Goal: Task Accomplishment & Management: Complete application form

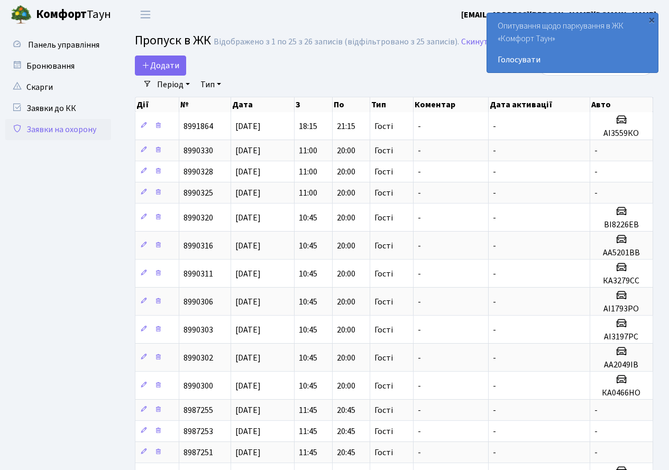
select select "25"
drag, startPoint x: 0, startPoint y: 0, endPoint x: 164, endPoint y: 63, distance: 176.3
click at [164, 63] on span "Додати" at bounding box center [161, 66] width 38 height 12
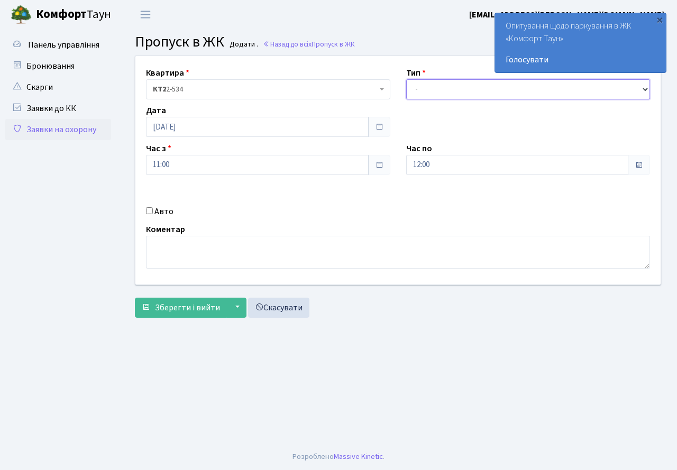
click at [433, 98] on select "- Доставка Таксі Гості Сервіс" at bounding box center [528, 89] width 244 height 20
select select "3"
click at [406, 79] on select "- Доставка Таксі Гості Сервіс" at bounding box center [528, 89] width 244 height 20
click at [437, 168] on input "12:00" at bounding box center [517, 165] width 223 height 20
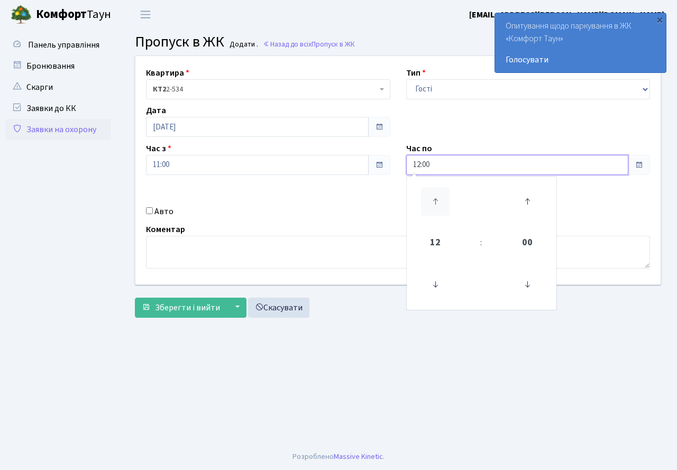
click at [432, 194] on icon at bounding box center [435, 201] width 29 height 29
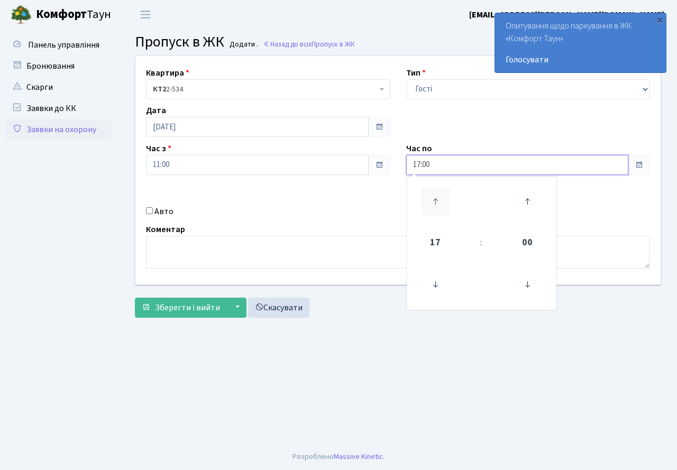
click at [432, 194] on icon at bounding box center [435, 201] width 29 height 29
type input "20:00"
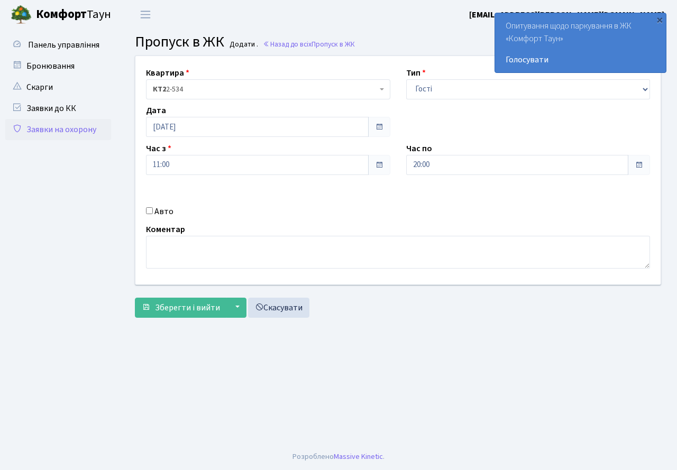
drag, startPoint x: 350, startPoint y: 221, endPoint x: 175, endPoint y: 208, distance: 175.5
click at [350, 221] on div "Квартира <b>КТ2</b>&nbsp;&nbsp;&nbsp;2-534 КТ2 2-534 Тип - Доставка Таксі Гості…" at bounding box center [397, 170] width 541 height 228
click at [148, 212] on input "Авто" at bounding box center [149, 210] width 7 height 7
checkbox input "true"
type input "КА1183ЕЕ"
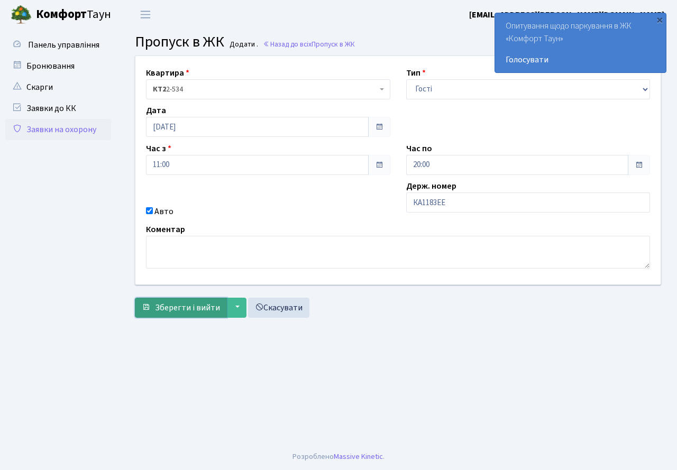
click at [173, 310] on span "Зберегти і вийти" at bounding box center [187, 308] width 65 height 12
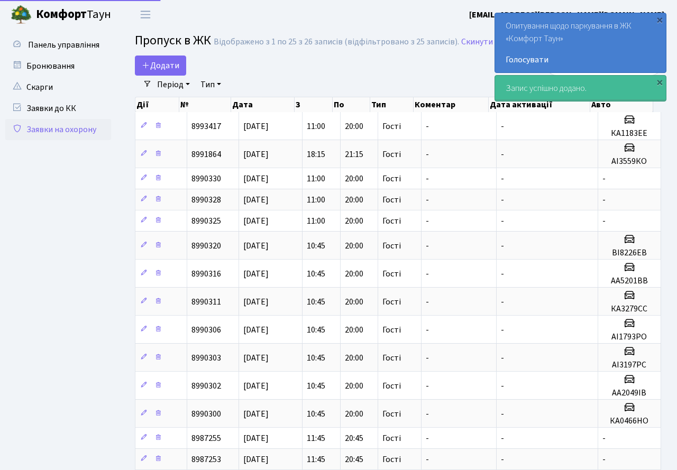
select select "25"
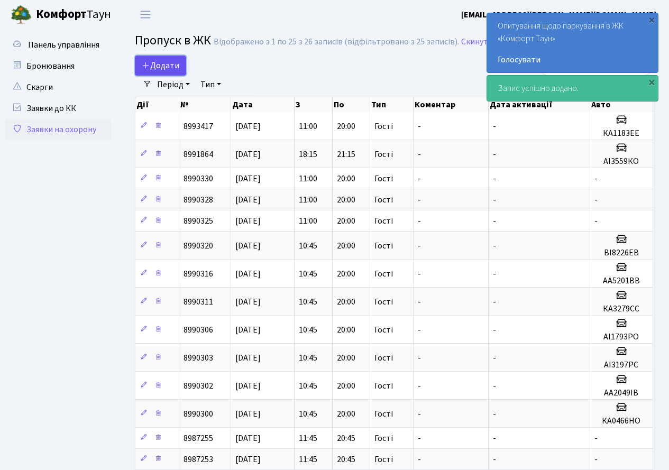
click at [173, 64] on span "Додати" at bounding box center [161, 66] width 38 height 12
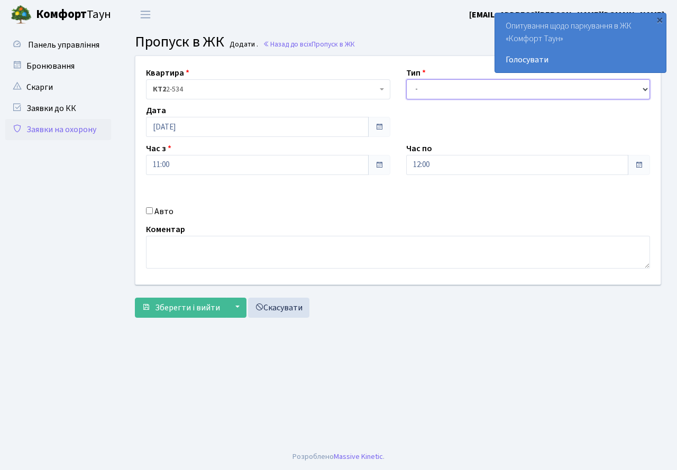
click at [435, 89] on select "- Доставка Таксі Гості Сервіс" at bounding box center [528, 89] width 244 height 20
select select "3"
click at [406, 79] on select "- Доставка Таксі Гості Сервіс" at bounding box center [528, 89] width 244 height 20
drag, startPoint x: 446, startPoint y: 156, endPoint x: 446, endPoint y: 169, distance: 12.7
click at [446, 157] on input "12:00" at bounding box center [517, 165] width 223 height 20
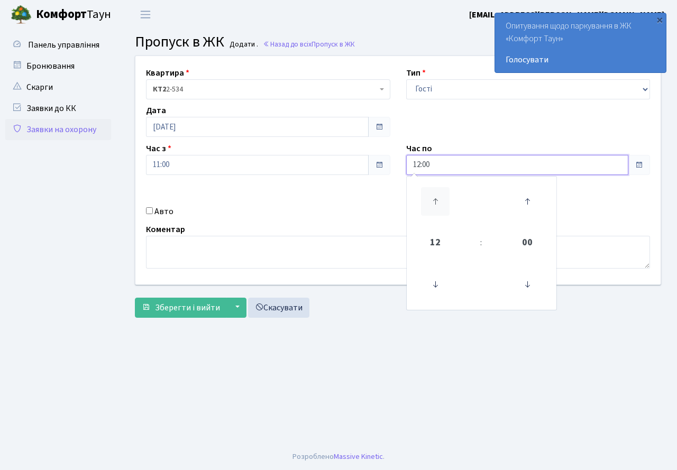
click at [438, 187] on icon at bounding box center [435, 201] width 29 height 29
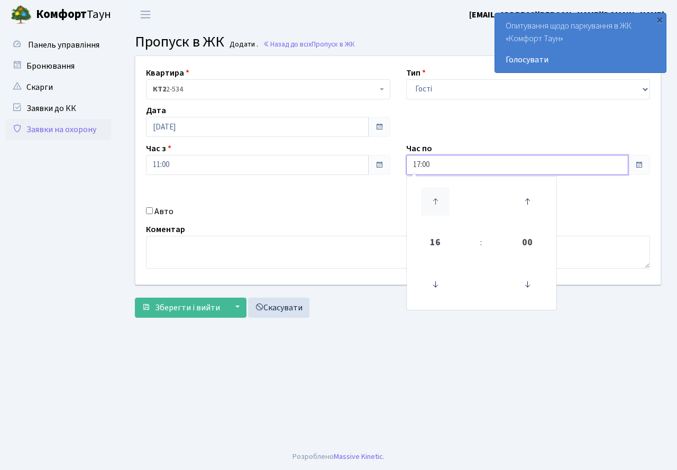
click at [438, 187] on icon at bounding box center [435, 201] width 29 height 29
type input "20:00"
click at [346, 208] on div "Авто" at bounding box center [268, 211] width 260 height 13
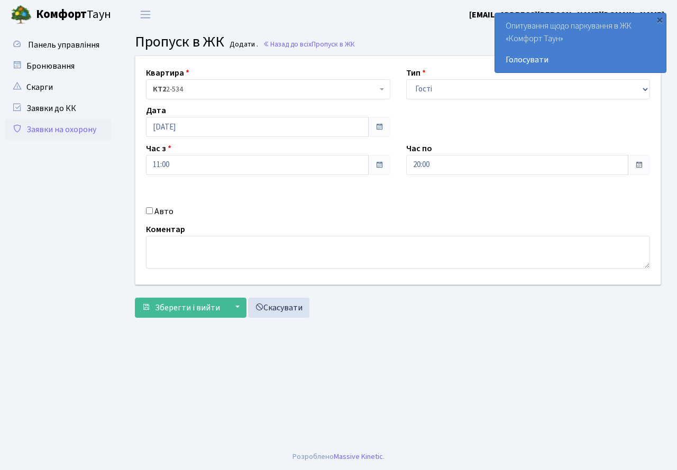
click at [148, 213] on input "Авто" at bounding box center [149, 210] width 7 height 7
checkbox input "true"
type input "КА1183ІВ"
click at [196, 312] on span "Зберегти і вийти" at bounding box center [187, 308] width 65 height 12
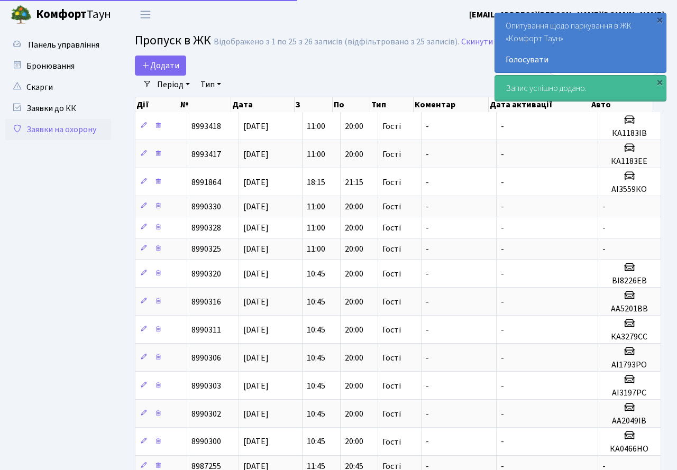
select select "25"
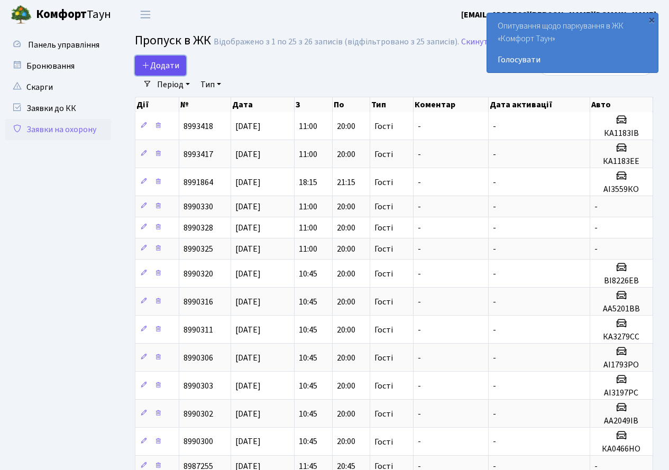
click at [146, 63] on icon at bounding box center [146, 65] width 8 height 8
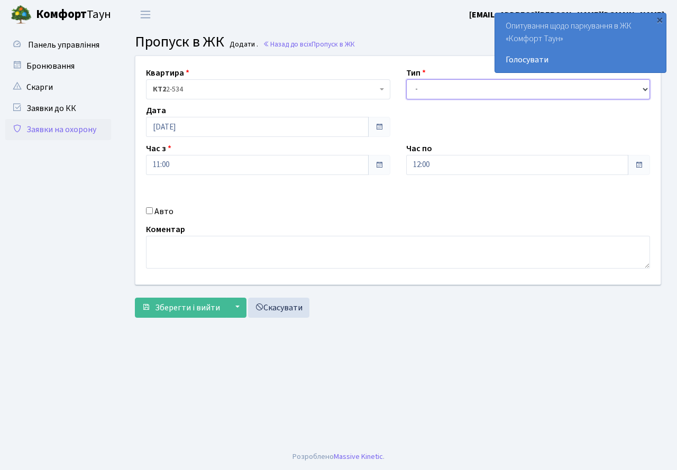
drag, startPoint x: 453, startPoint y: 90, endPoint x: 453, endPoint y: 97, distance: 6.9
click at [453, 90] on select "- Доставка Таксі Гості Сервіс" at bounding box center [528, 89] width 244 height 20
select select "3"
click at [406, 79] on select "- Доставка Таксі Гості Сервіс" at bounding box center [528, 89] width 244 height 20
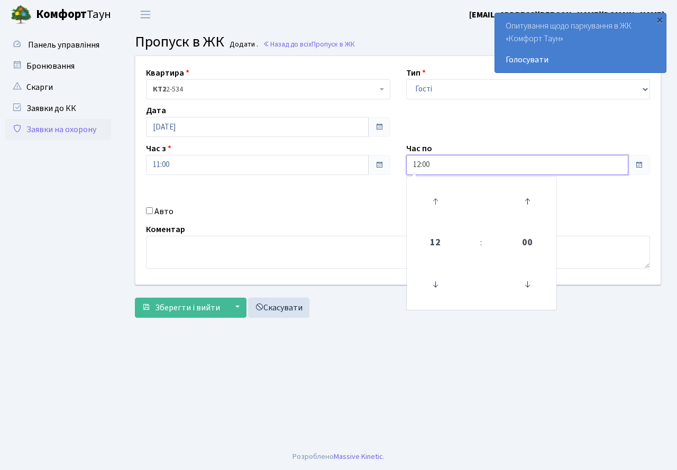
drag, startPoint x: 448, startPoint y: 166, endPoint x: 443, endPoint y: 182, distance: 17.2
click at [448, 166] on input "12:00" at bounding box center [517, 165] width 223 height 20
click at [438, 191] on icon at bounding box center [435, 201] width 29 height 29
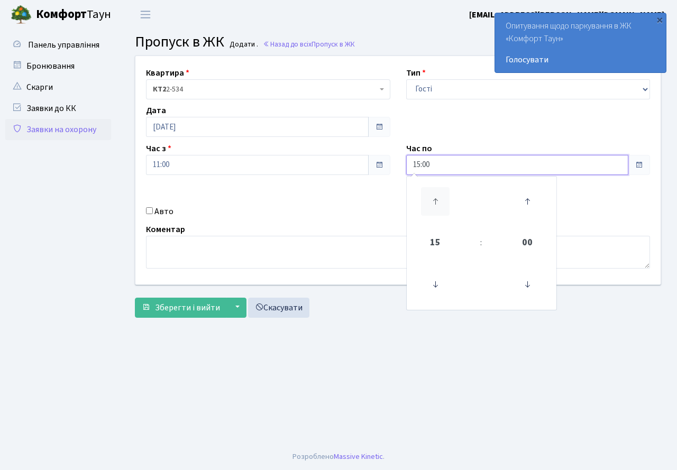
click at [438, 191] on icon at bounding box center [435, 201] width 29 height 29
type input "19:00"
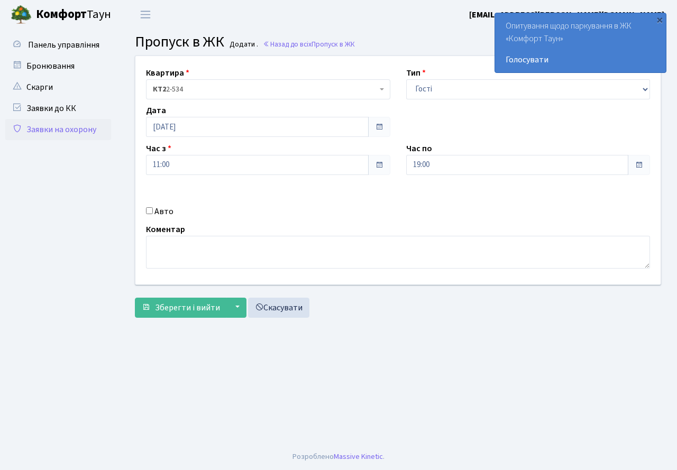
click at [320, 193] on div "Квартира <b>КТ2</b>&nbsp;&nbsp;&nbsp;2-534 КТ2 2-534 Тип - Доставка Таксі Гості…" at bounding box center [397, 170] width 541 height 228
click at [148, 208] on input "Авто" at bounding box center [149, 210] width 7 height 7
checkbox input "true"
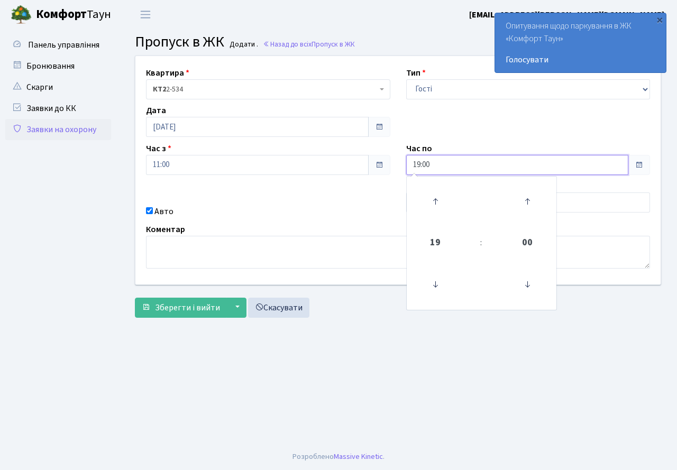
click at [498, 169] on input "19:00" at bounding box center [517, 165] width 223 height 20
click at [437, 199] on icon at bounding box center [435, 201] width 29 height 29
type input "20:00"
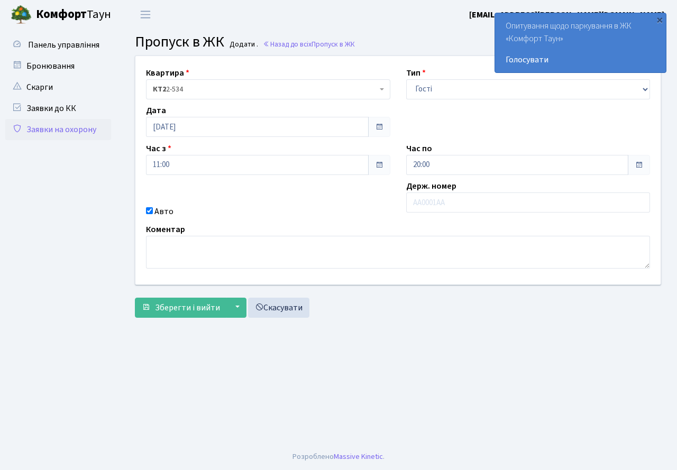
click at [292, 215] on div "Авто" at bounding box center [268, 211] width 260 height 13
click at [448, 192] on label "Держ. номер" at bounding box center [431, 186] width 50 height 13
click at [444, 202] on input "text" at bounding box center [528, 202] width 244 height 20
type input "у"
type input "КА2392МС"
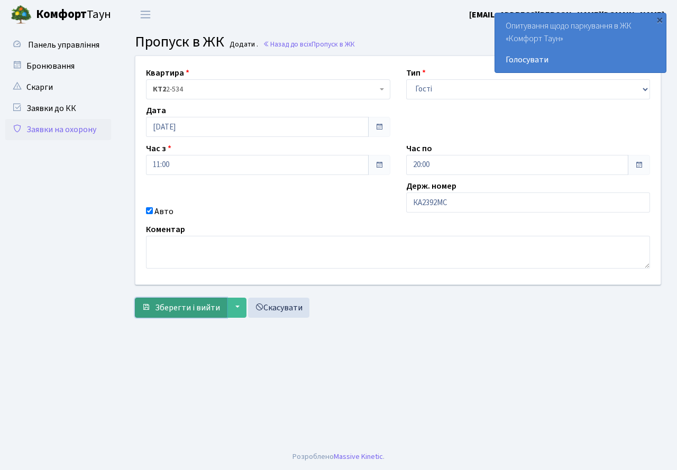
click at [175, 311] on span "Зберегти і вийти" at bounding box center [187, 308] width 65 height 12
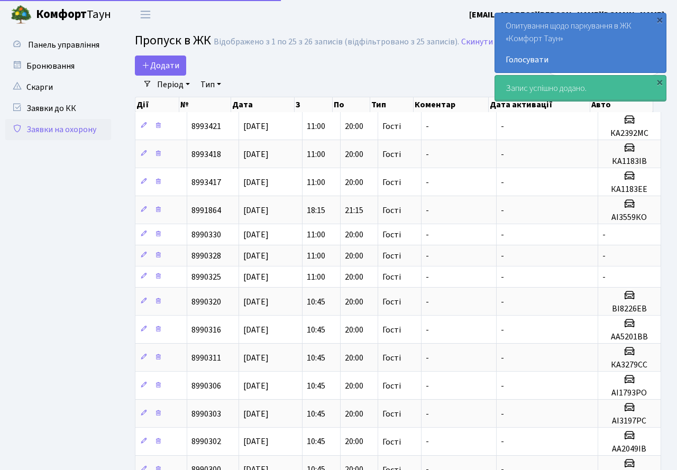
select select "25"
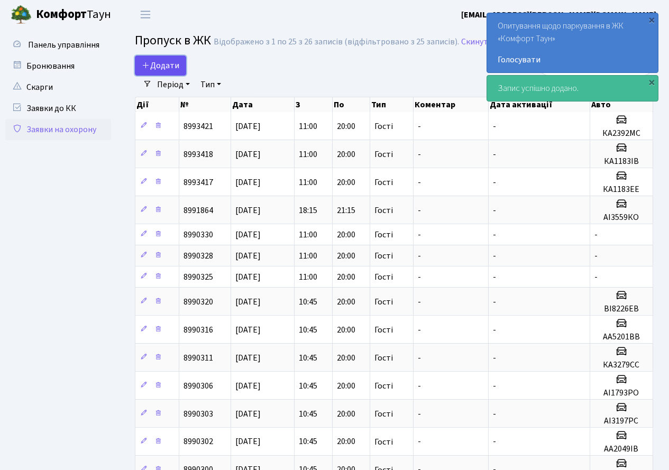
click at [161, 62] on span "Додати" at bounding box center [161, 66] width 38 height 12
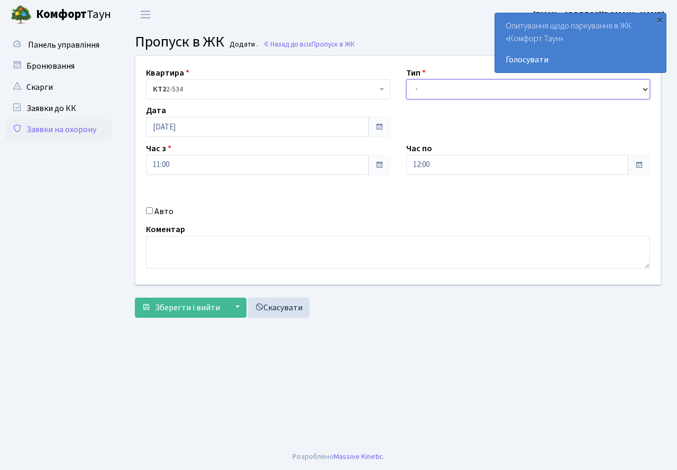
click at [453, 98] on select "- Доставка Таксі Гості Сервіс" at bounding box center [528, 89] width 244 height 20
select select "3"
click at [406, 79] on select "- Доставка Таксі Гості Сервіс" at bounding box center [528, 89] width 244 height 20
click at [443, 169] on input "12:00" at bounding box center [517, 165] width 223 height 20
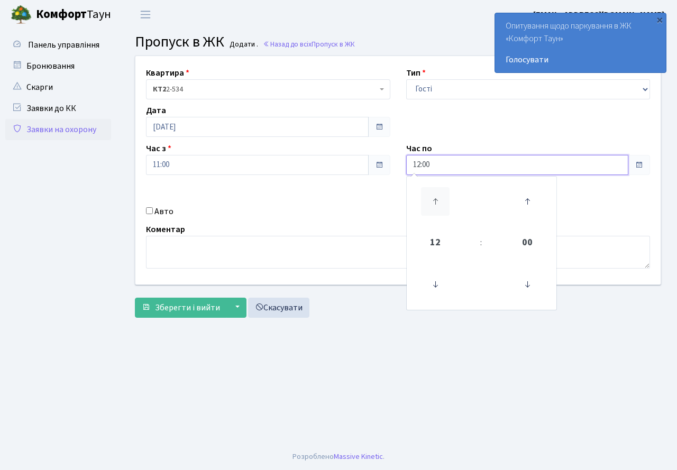
click at [440, 189] on icon at bounding box center [435, 201] width 29 height 29
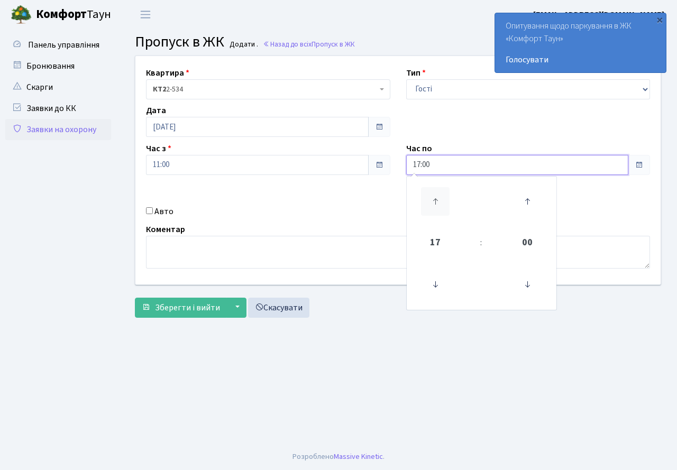
click at [440, 189] on icon at bounding box center [435, 201] width 29 height 29
type input "20:00"
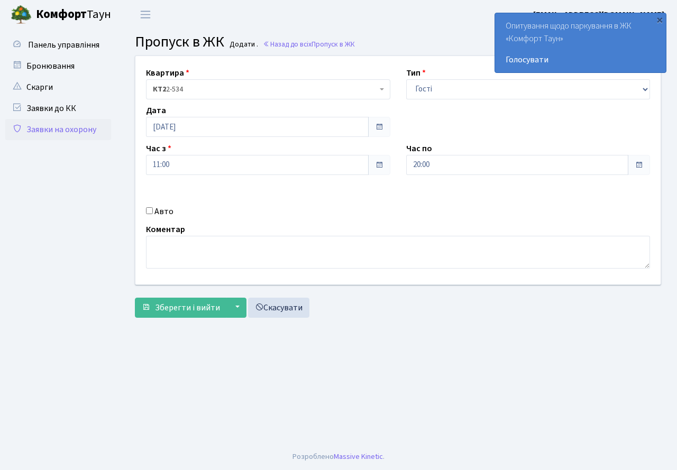
click at [315, 207] on div "Авто" at bounding box center [268, 211] width 260 height 13
click at [149, 212] on input "Авто" at bounding box center [149, 210] width 7 height 7
checkbox input "true"
type input "КА6725АО"
click at [186, 308] on span "Зберегти і вийти" at bounding box center [187, 308] width 65 height 12
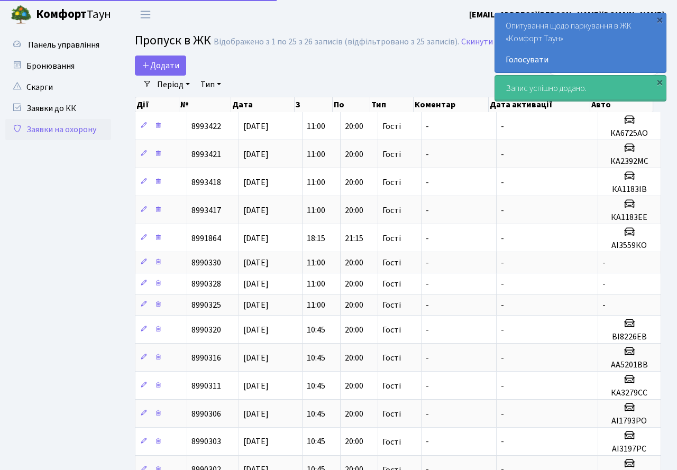
select select "25"
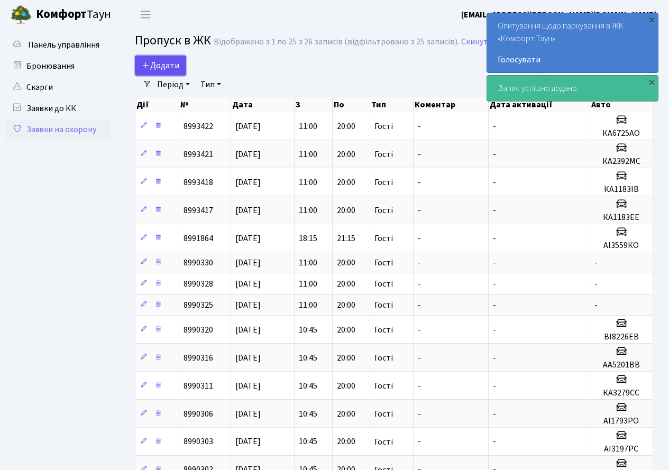
click at [156, 57] on link "Додати" at bounding box center [160, 66] width 51 height 20
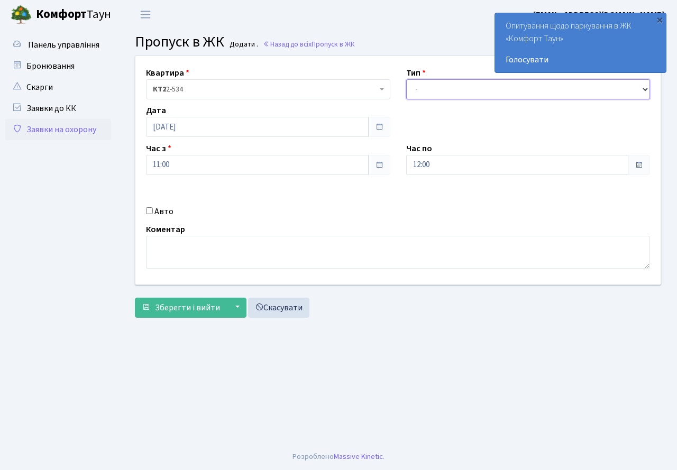
click at [446, 86] on select "- Доставка Таксі Гості Сервіс" at bounding box center [528, 89] width 244 height 20
click at [406, 79] on select "- Доставка Таксі Гості Сервіс" at bounding box center [528, 89] width 244 height 20
drag, startPoint x: 446, startPoint y: 87, endPoint x: 449, endPoint y: 96, distance: 9.0
click at [447, 89] on select "- Доставка Таксі Гості Сервіс" at bounding box center [528, 89] width 244 height 20
select select "3"
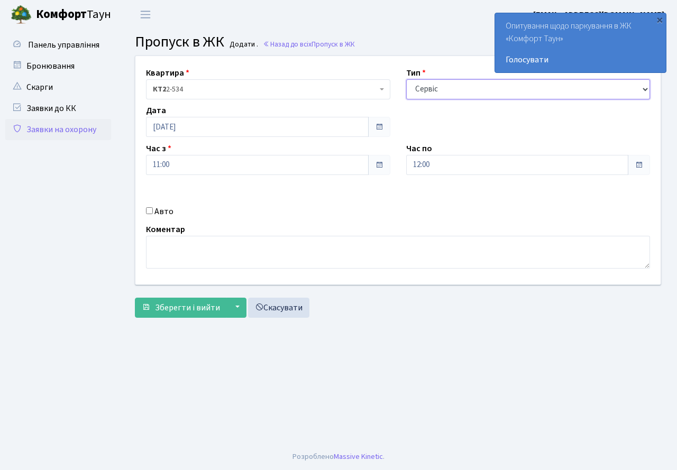
click at [406, 79] on select "- Доставка Таксі Гості Сервіс" at bounding box center [528, 89] width 244 height 20
click at [449, 160] on input "12:00" at bounding box center [517, 165] width 223 height 20
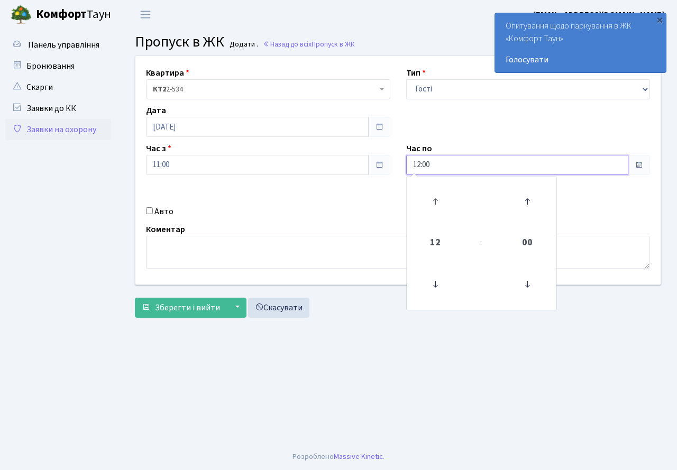
click at [435, 185] on link at bounding box center [434, 201] width 31 height 38
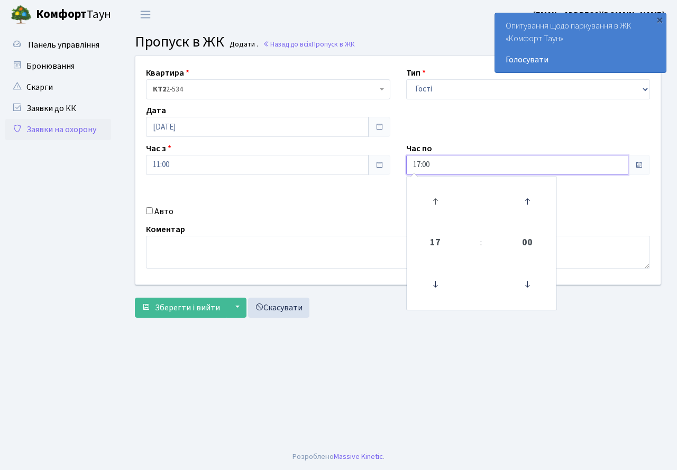
click at [435, 185] on link at bounding box center [434, 201] width 31 height 38
type input "20:00"
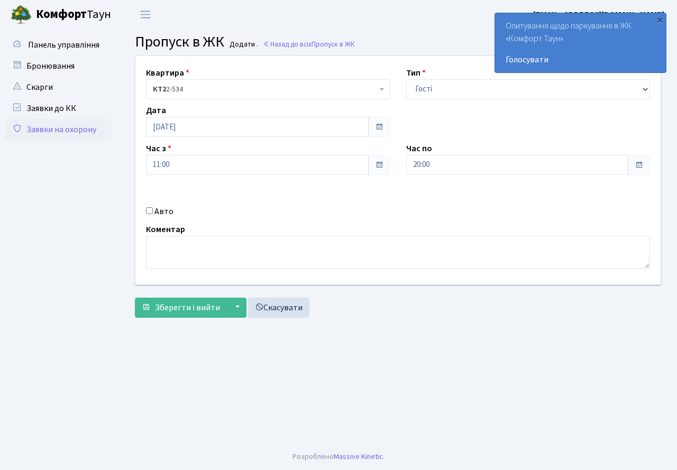
click at [296, 215] on div "Авто" at bounding box center [268, 211] width 260 height 13
click at [176, 304] on span "Зберегти і вийти" at bounding box center [187, 308] width 65 height 12
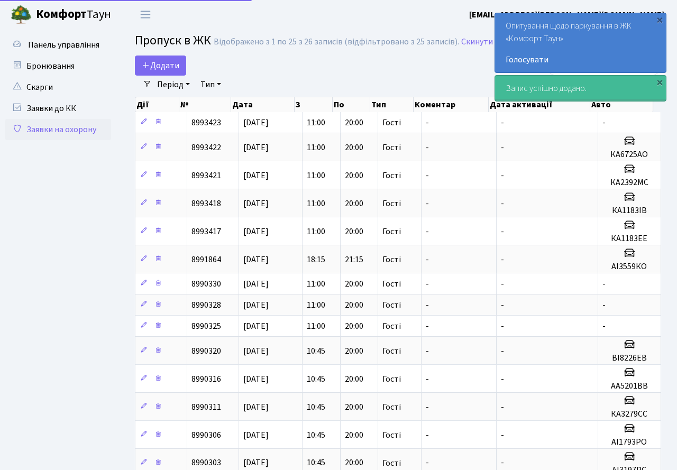
select select "25"
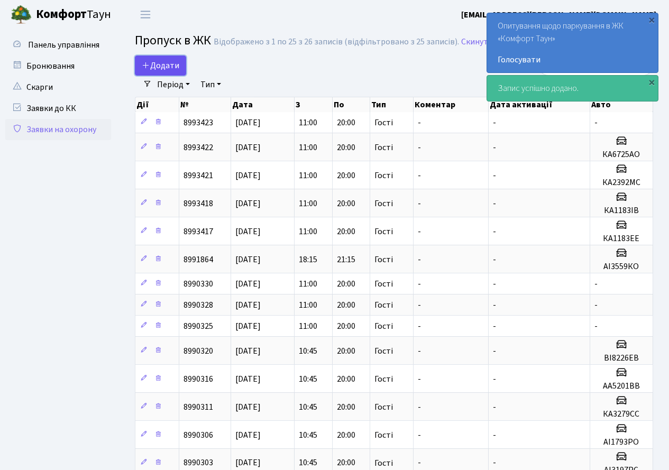
click at [154, 65] on span "Додати" at bounding box center [161, 66] width 38 height 12
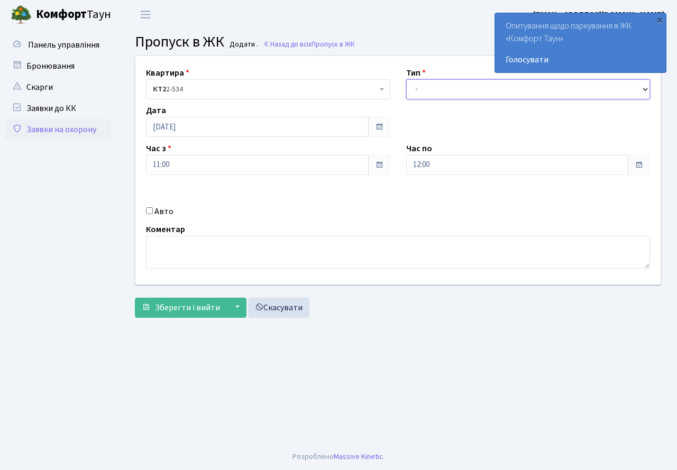
click at [426, 87] on select "- Доставка Таксі Гості Сервіс" at bounding box center [528, 89] width 244 height 20
select select "3"
click at [406, 79] on select "- Доставка Таксі Гості Сервіс" at bounding box center [528, 89] width 244 height 20
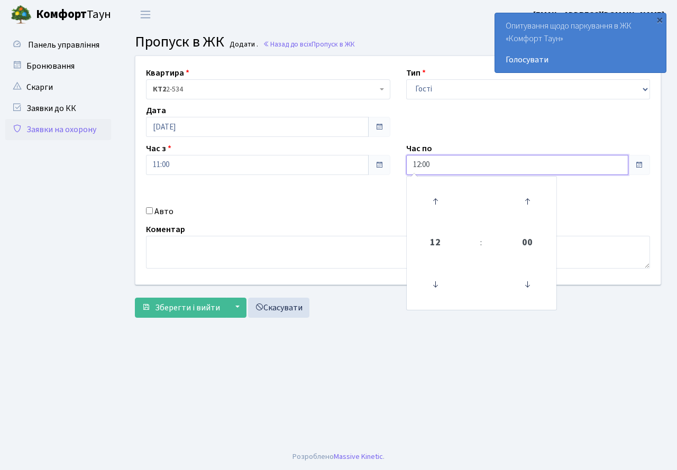
click at [440, 163] on input "12:00" at bounding box center [517, 165] width 223 height 20
click at [431, 196] on icon at bounding box center [435, 201] width 29 height 29
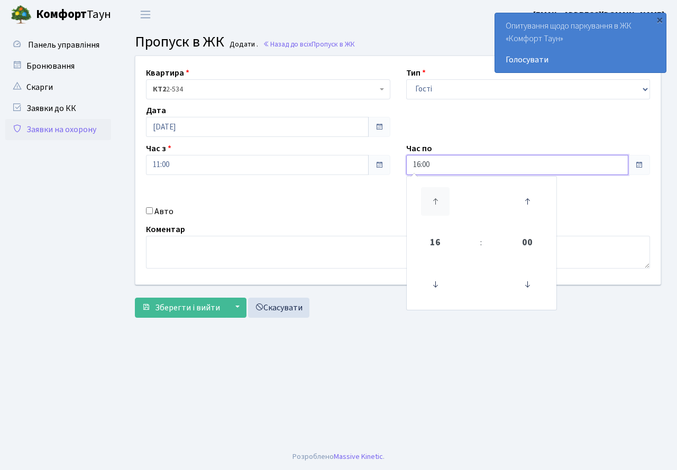
click at [431, 196] on icon at bounding box center [435, 201] width 29 height 29
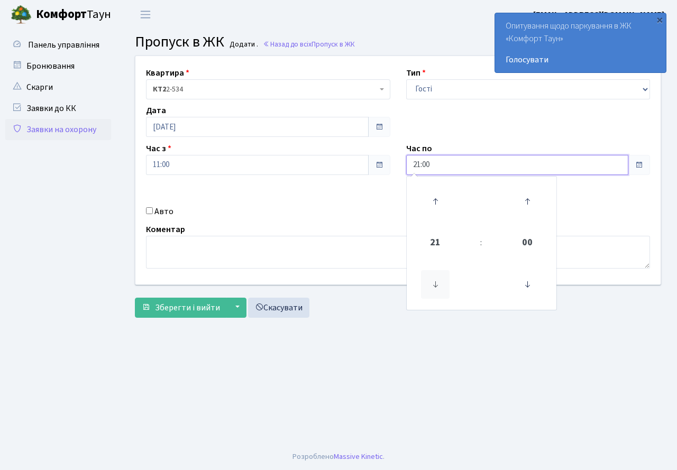
drag, startPoint x: 430, startPoint y: 275, endPoint x: 369, endPoint y: 222, distance: 81.4
click at [430, 275] on icon at bounding box center [435, 284] width 29 height 29
type input "20:00"
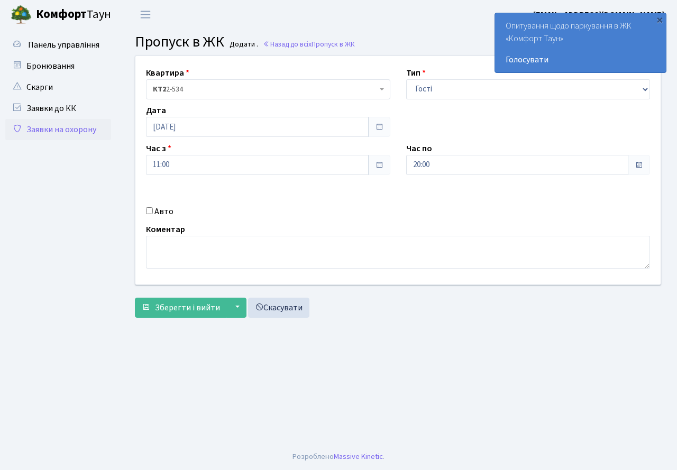
click at [353, 211] on div "Авто" at bounding box center [268, 211] width 260 height 13
click at [176, 312] on span "Зберегти і вийти" at bounding box center [187, 308] width 65 height 12
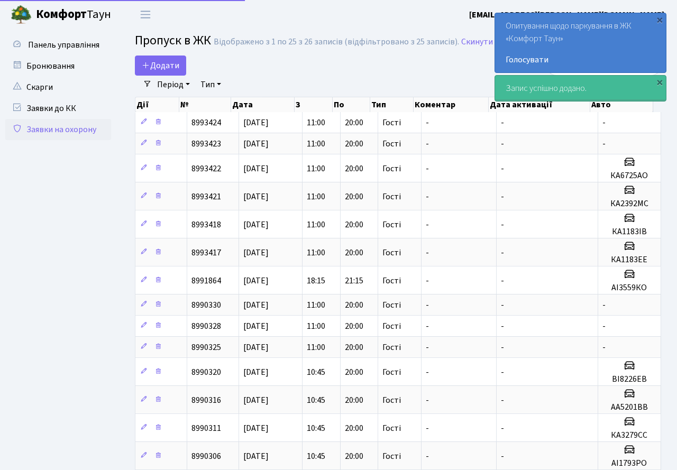
select select "25"
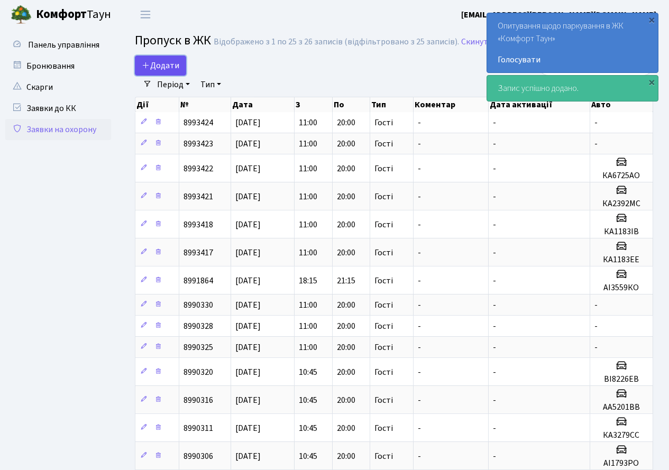
click at [148, 63] on icon at bounding box center [146, 65] width 8 height 8
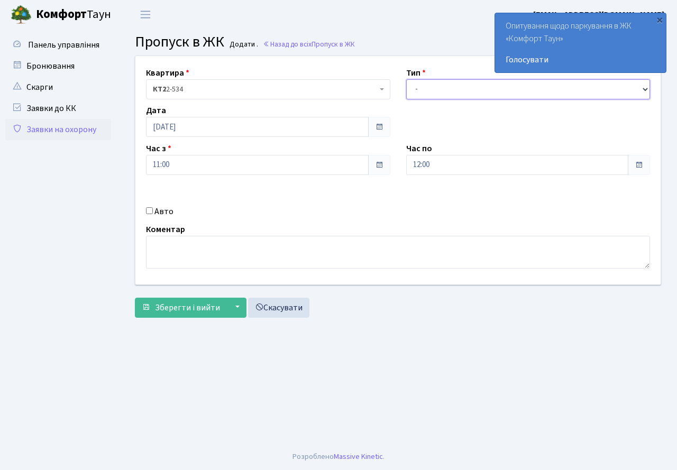
drag, startPoint x: 435, startPoint y: 89, endPoint x: 437, endPoint y: 97, distance: 8.2
click at [437, 97] on select "- Доставка Таксі Гості Сервіс" at bounding box center [528, 89] width 244 height 20
select select "3"
click at [406, 79] on select "- Доставка Таксі Гості Сервіс" at bounding box center [528, 89] width 244 height 20
drag, startPoint x: 435, startPoint y: 160, endPoint x: 432, endPoint y: 174, distance: 14.0
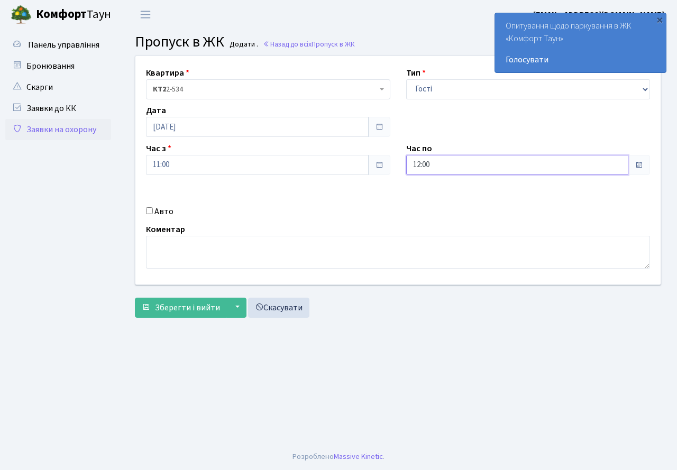
click at [435, 161] on input "12:00" at bounding box center [517, 165] width 223 height 20
click at [430, 189] on icon at bounding box center [435, 201] width 29 height 29
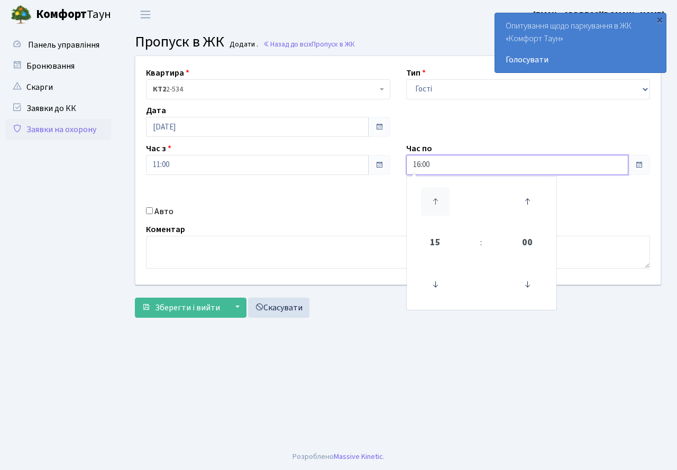
click at [430, 189] on icon at bounding box center [435, 201] width 29 height 29
type input "20:00"
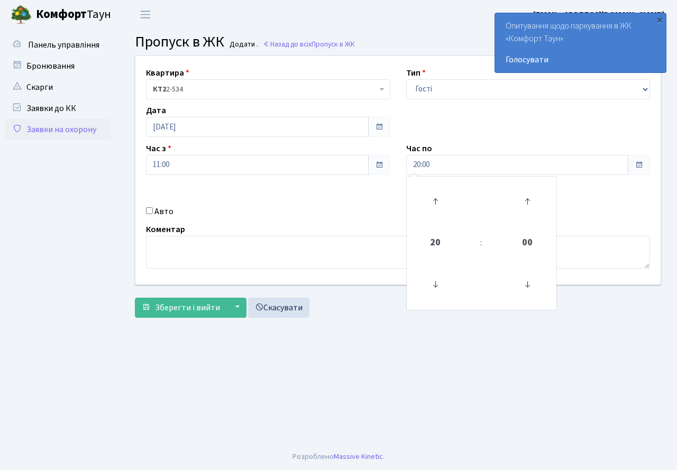
click at [326, 226] on div "Коментар" at bounding box center [398, 245] width 520 height 45
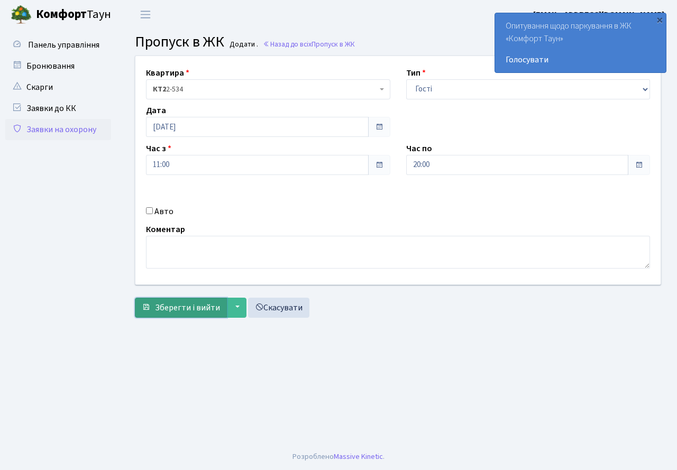
click at [183, 313] on span "Зберегти і вийти" at bounding box center [187, 308] width 65 height 12
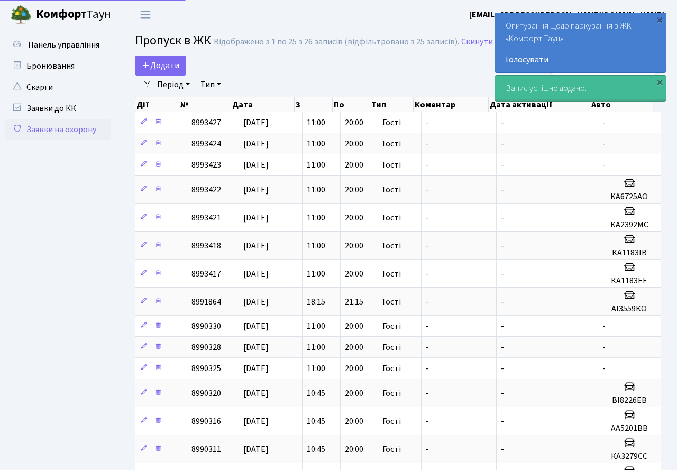
select select "25"
